Goal: Check status: Check status

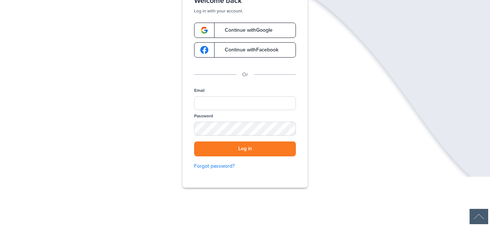
scroll to position [82, 0]
type input "**********"
click at [259, 150] on button "Log in" at bounding box center [245, 148] width 102 height 15
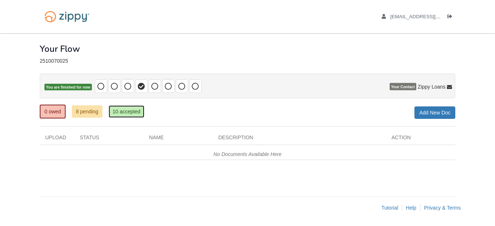
click at [118, 116] on link "10 accepted" at bounding box center [127, 111] width 36 height 12
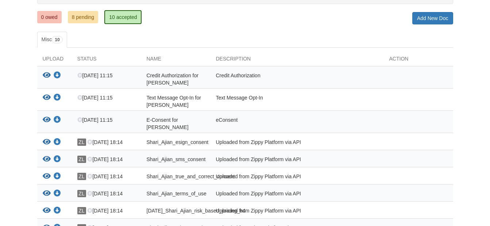
scroll to position [94, 0]
click at [47, 75] on icon "View Credit Authorization for Shari Ajian" at bounding box center [47, 75] width 8 height 7
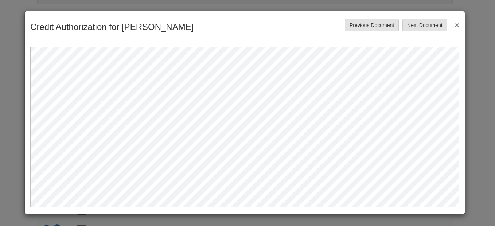
click at [458, 24] on button "×" at bounding box center [455, 24] width 8 height 13
